Goal: Transaction & Acquisition: Download file/media

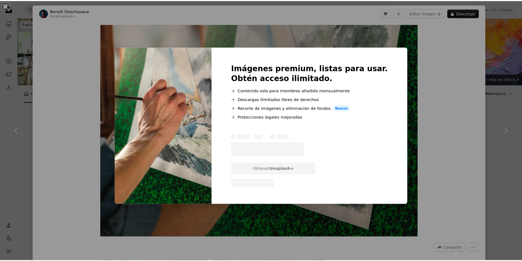
scroll to position [82, 0]
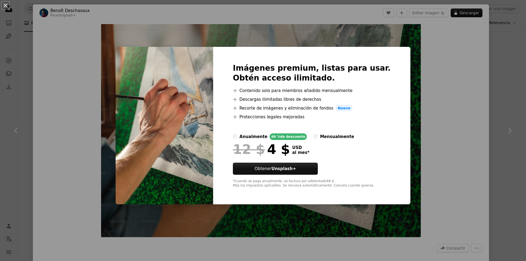
click at [447, 49] on div "An X shape Imágenes premium, listas para usar. Obtén acceso ilimitado. A plus s…" at bounding box center [263, 130] width 526 height 261
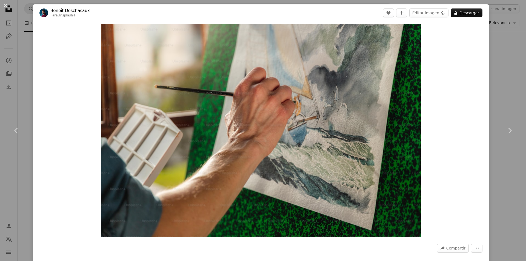
click at [498, 15] on div "An X shape Chevron left Chevron right [PERSON_NAME] Para Unsplash+ A heart A pl…" at bounding box center [263, 130] width 526 height 261
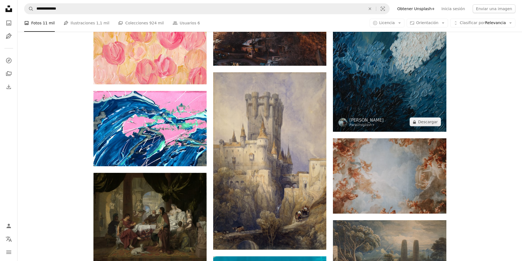
scroll to position [493, 0]
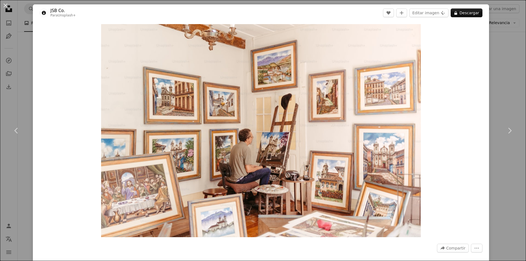
click at [488, 85] on div "An X shape Chevron left Chevron right JSB Co. Para Unsplash+ A heart A plus sig…" at bounding box center [263, 130] width 526 height 261
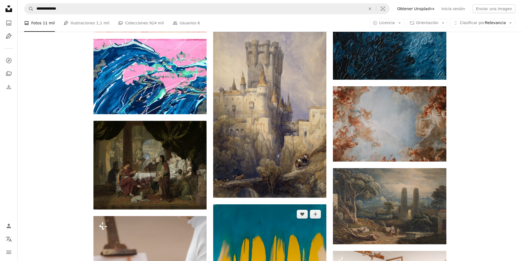
scroll to position [603, 0]
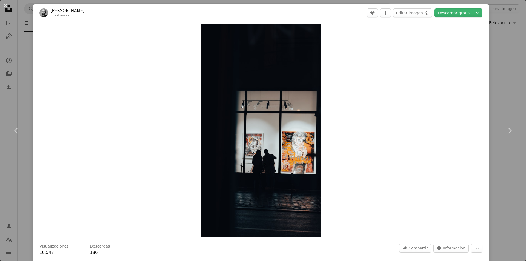
click at [506, 50] on div "An X shape Chevron left Chevron right [PERSON_NAME] juleskassas A heart A plus …" at bounding box center [263, 130] width 526 height 261
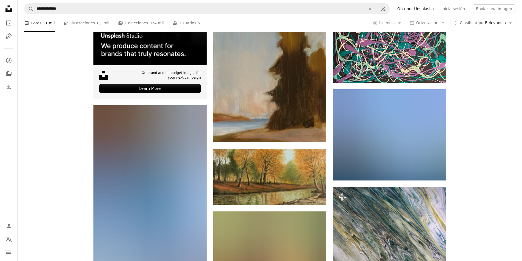
scroll to position [1426, 0]
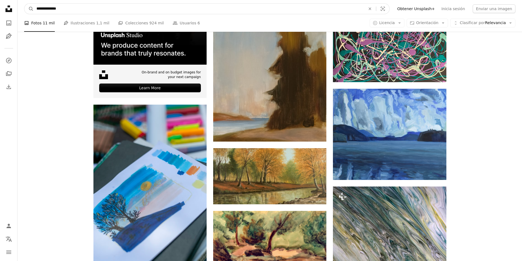
drag, startPoint x: 63, startPoint y: 11, endPoint x: 39, endPoint y: 13, distance: 23.7
click at [41, 14] on input "**********" at bounding box center [199, 9] width 330 height 10
type input "********"
click button "A magnifying glass" at bounding box center [28, 9] width 9 height 10
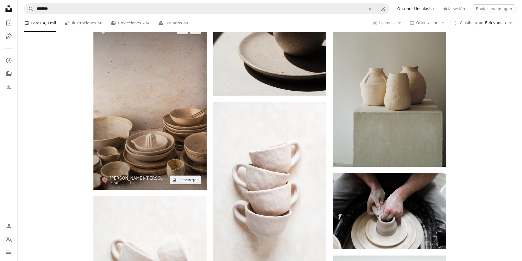
scroll to position [302, 0]
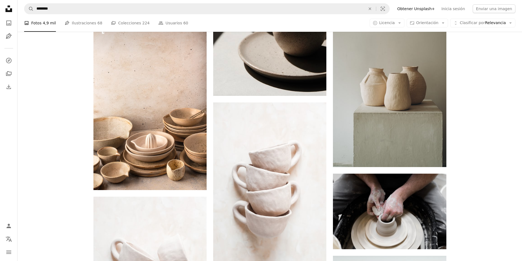
click at [93, 1] on nav "A magnifying glass ******** An X shape Visual search Filters Obtener Unsplash+ …" at bounding box center [270, 9] width 505 height 18
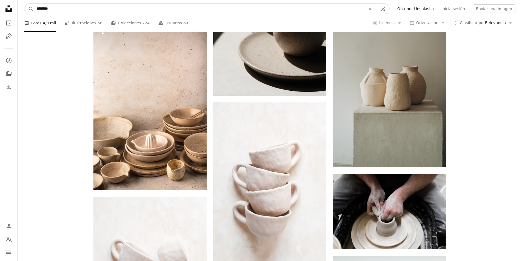
click at [93, 5] on input "********" at bounding box center [199, 9] width 330 height 10
type input "**********"
click at [24, 4] on button "A magnifying glass" at bounding box center [28, 9] width 9 height 10
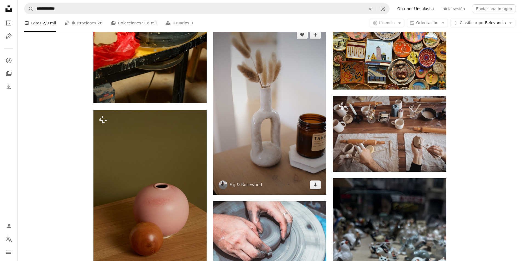
scroll to position [302, 0]
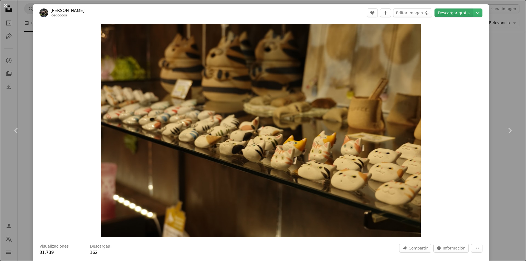
click at [450, 10] on link "Descargar gratis" at bounding box center [454, 12] width 38 height 9
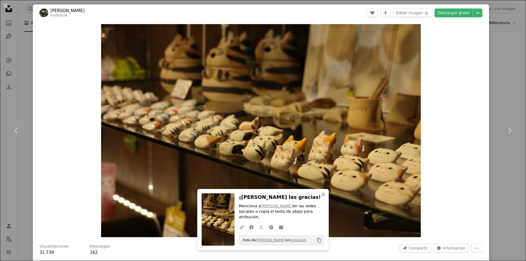
click at [490, 77] on div "An X shape Chevron left Chevron right An X shape Cerrar ¡Dale las gracias! Menc…" at bounding box center [263, 130] width 526 height 261
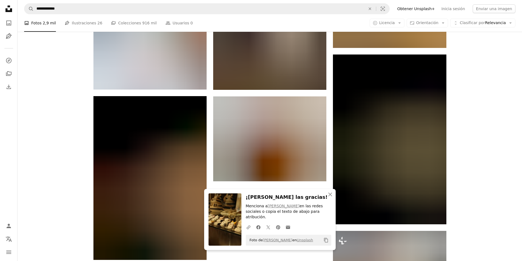
scroll to position [685, 0]
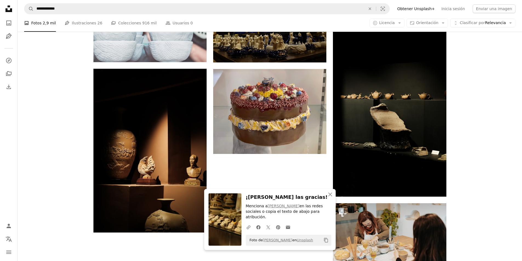
click at [329, 198] on icon "An X shape" at bounding box center [330, 194] width 7 height 7
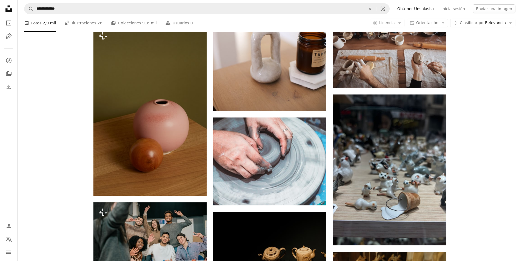
scroll to position [329, 0]
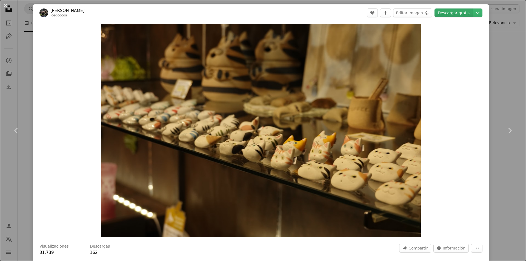
click at [447, 14] on link "Descargar gratis" at bounding box center [454, 12] width 38 height 9
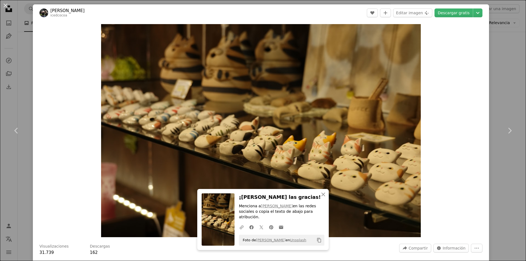
click at [26, 22] on div "An X shape Chevron left Chevron right An X shape Cerrar ¡Dale las gracias! Menc…" at bounding box center [263, 130] width 526 height 261
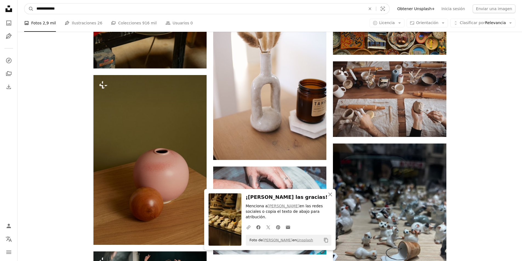
drag, startPoint x: 80, startPoint y: 9, endPoint x: 43, endPoint y: 10, distance: 36.2
click at [43, 10] on input "**********" at bounding box center [199, 9] width 330 height 10
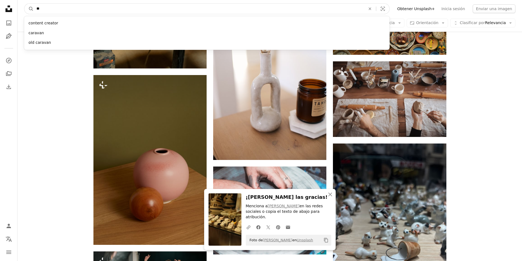
type input "*"
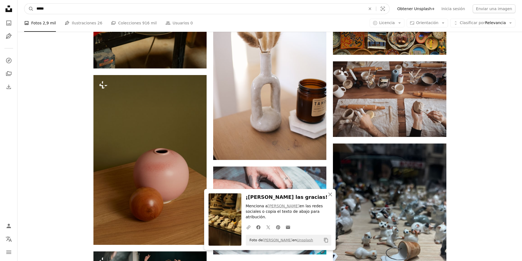
type input "*****"
click at [24, 4] on button "A magnifying glass" at bounding box center [28, 9] width 9 height 10
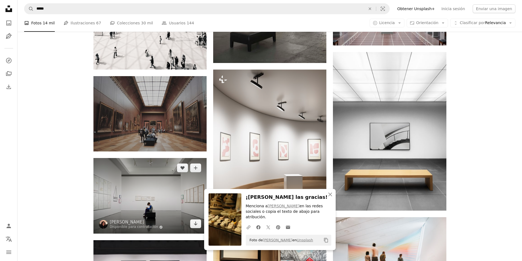
scroll to position [466, 0]
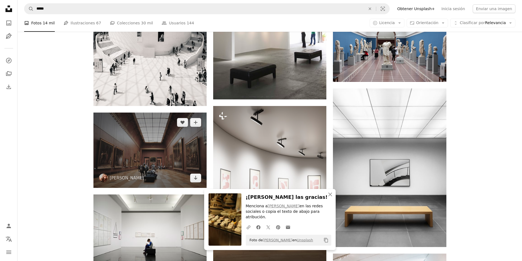
click at [157, 113] on img at bounding box center [149, 150] width 113 height 75
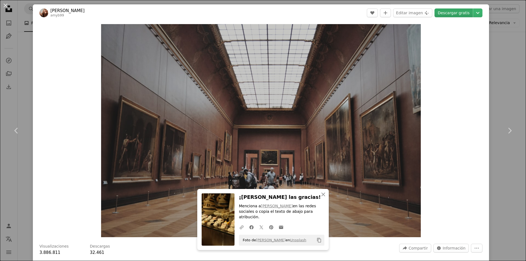
click at [452, 13] on link "Descargar gratis" at bounding box center [454, 12] width 38 height 9
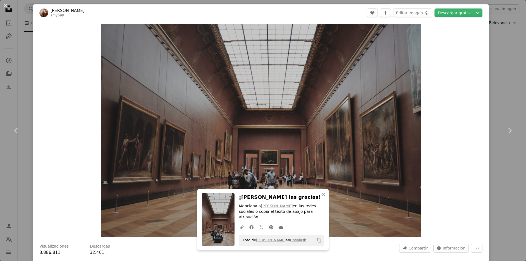
click at [27, 29] on div "An X shape Chevron left Chevron right An X shape Cerrar ¡Dale las gracias! Menc…" at bounding box center [263, 130] width 526 height 261
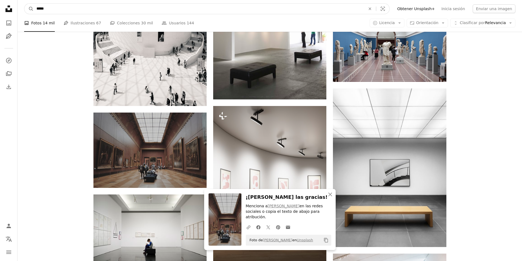
drag, startPoint x: 63, startPoint y: 12, endPoint x: 24, endPoint y: 13, distance: 39.2
click at [28, 13] on form "A magnifying glass ***** An X shape Visual search" at bounding box center [207, 8] width 366 height 11
type input "**********"
click button "A magnifying glass" at bounding box center [28, 9] width 9 height 10
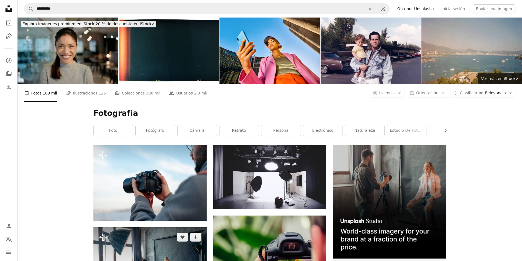
click at [157, 228] on img at bounding box center [149, 265] width 113 height 75
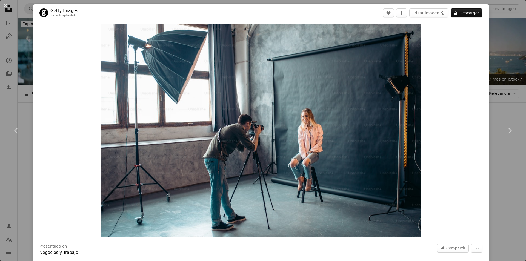
click at [491, 66] on div "An X shape Chevron left Chevron right Getty Images Para Unsplash+ A heart A plu…" at bounding box center [263, 130] width 526 height 261
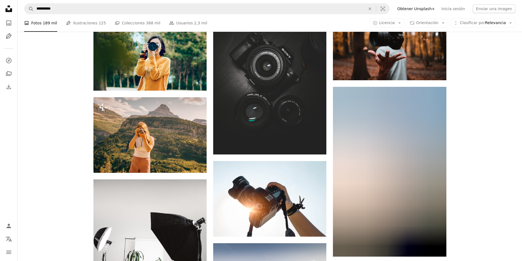
scroll to position [329, 0]
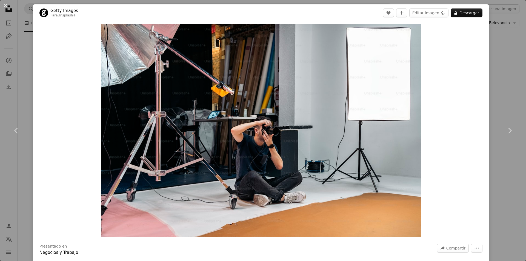
click at [503, 59] on div "An X shape Chevron left Chevron right Getty Images Para Unsplash+ A heart A plu…" at bounding box center [263, 130] width 526 height 261
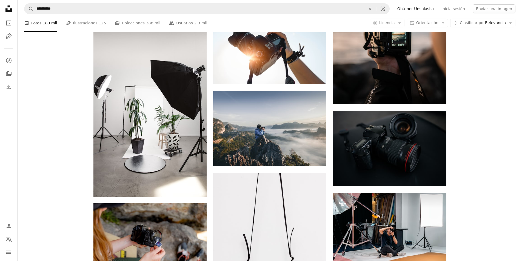
scroll to position [493, 0]
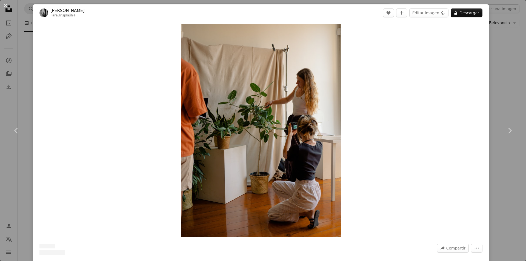
click at [491, 68] on div "An X shape Chevron left Chevron right [PERSON_NAME] Para Unsplash+ A heart A pl…" at bounding box center [263, 130] width 526 height 261
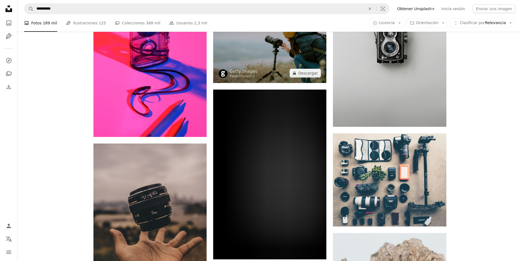
scroll to position [1316, 0]
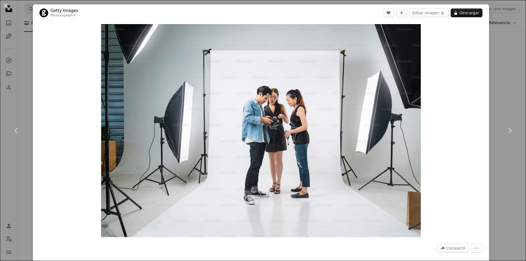
click at [496, 46] on div "An X shape Chevron left Chevron right Getty Images Para Unsplash+ A heart A plu…" at bounding box center [263, 130] width 526 height 261
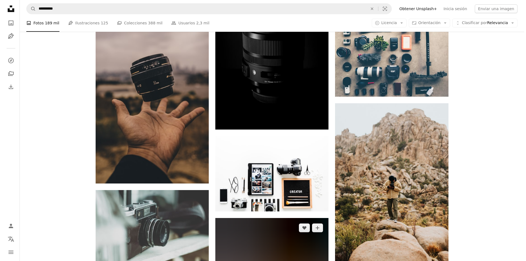
scroll to position [1343, 0]
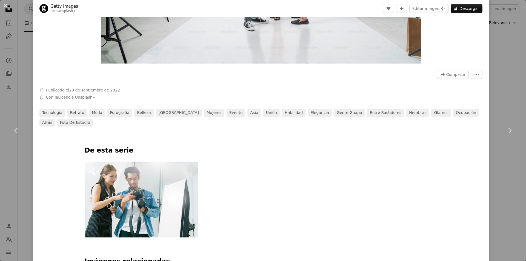
scroll to position [219, 0]
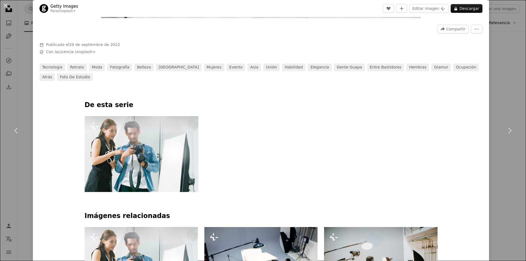
click at [158, 146] on img at bounding box center [142, 154] width 114 height 76
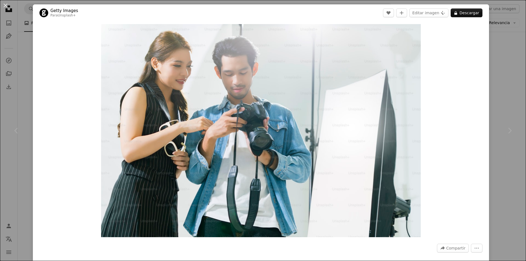
click at [508, 67] on div "An X shape Chevron left Chevron right Getty Images Para Unsplash+ A heart A plu…" at bounding box center [263, 130] width 526 height 261
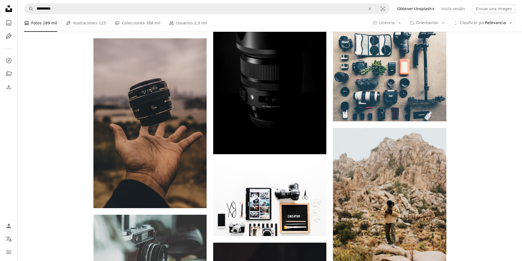
scroll to position [1371, 0]
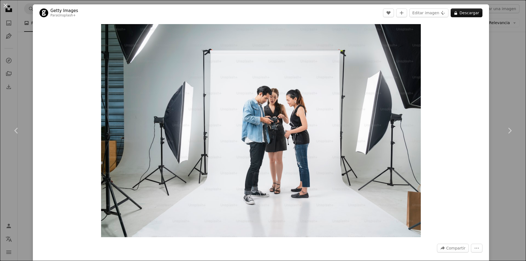
click at [508, 74] on div "An X shape Chevron left Chevron right Getty Images Para Unsplash+ A heart A plu…" at bounding box center [263, 130] width 526 height 261
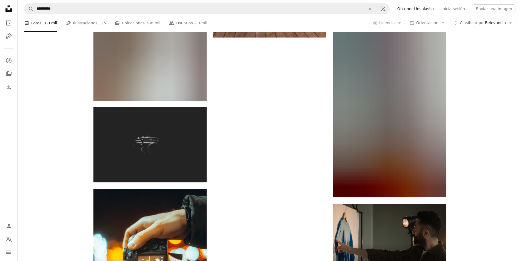
scroll to position [2354, 0]
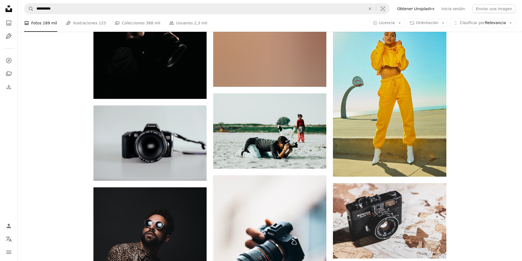
scroll to position [3560, 0]
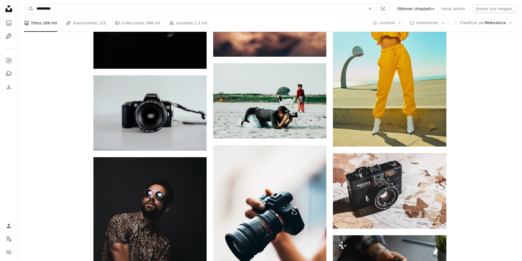
click at [64, 6] on input "**********" at bounding box center [199, 9] width 330 height 10
type input "**********"
click button "A magnifying glass" at bounding box center [28, 9] width 9 height 10
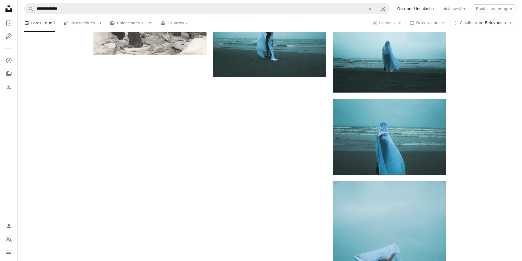
scroll to position [837, 0]
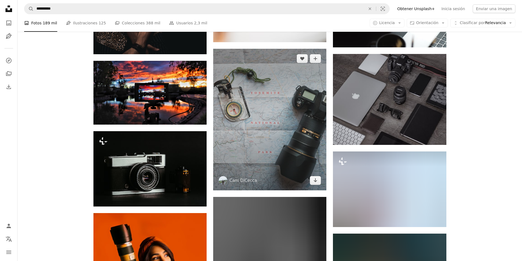
scroll to position [3834, 0]
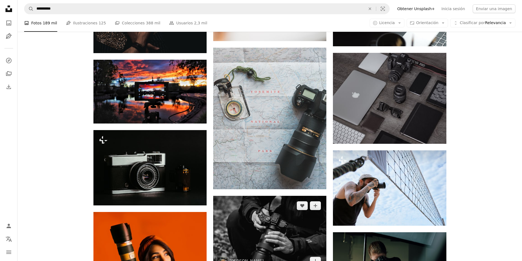
click at [283, 196] on img at bounding box center [269, 233] width 113 height 75
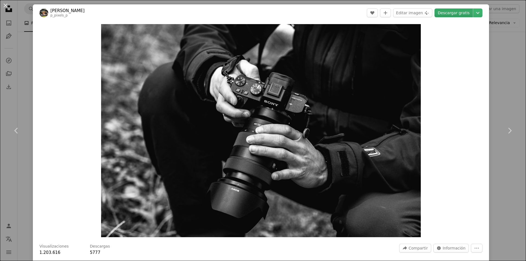
click at [449, 12] on link "Descargar gratis" at bounding box center [454, 12] width 38 height 9
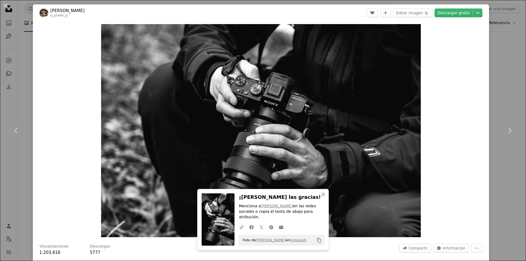
click at [29, 16] on div "An X shape Chevron left Chevron right An X shape Cerrar ¡Dale las gracias! Menc…" at bounding box center [263, 130] width 526 height 261
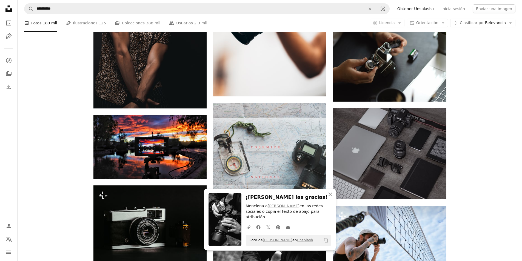
scroll to position [3725, 0]
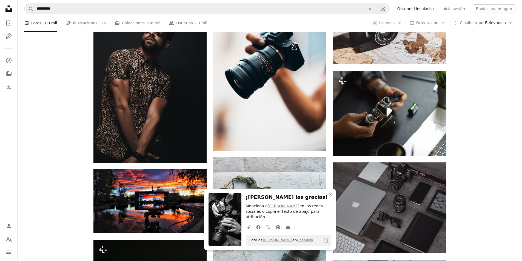
click at [12, 9] on icon "Unsplash logo Página de inicio de Unsplash" at bounding box center [8, 8] width 11 height 11
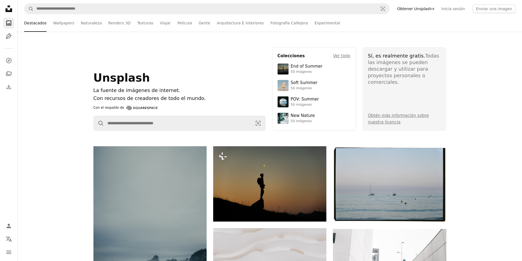
click at [12, 9] on icon "Unsplash logo Página de inicio de Unsplash" at bounding box center [8, 8] width 11 height 11
click at [6, 7] on icon "Unsplash logo Página de inicio de Unsplash" at bounding box center [8, 8] width 11 height 11
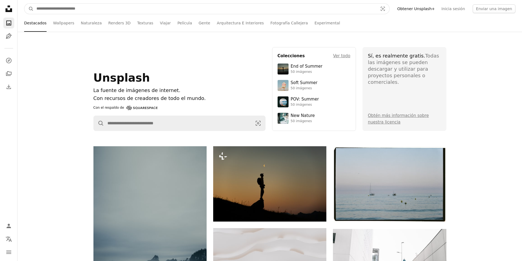
click at [52, 13] on input "Encuentra imágenes en todo el sitio" at bounding box center [205, 9] width 343 height 10
type input "**********"
click button "A magnifying glass" at bounding box center [28, 9] width 9 height 10
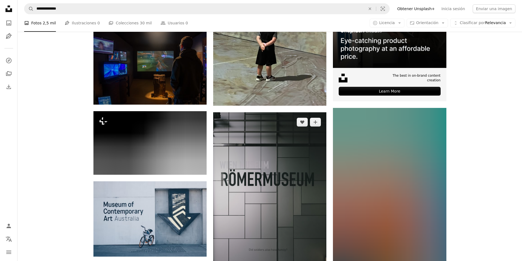
scroll to position [192, 0]
